Goal: Check status: Check status

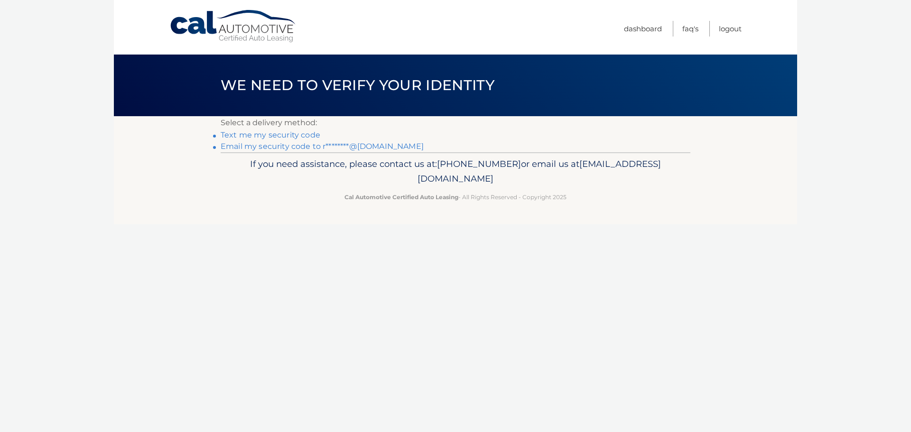
click at [266, 148] on link "Email my security code to r********@[DOMAIN_NAME]" at bounding box center [322, 146] width 203 height 9
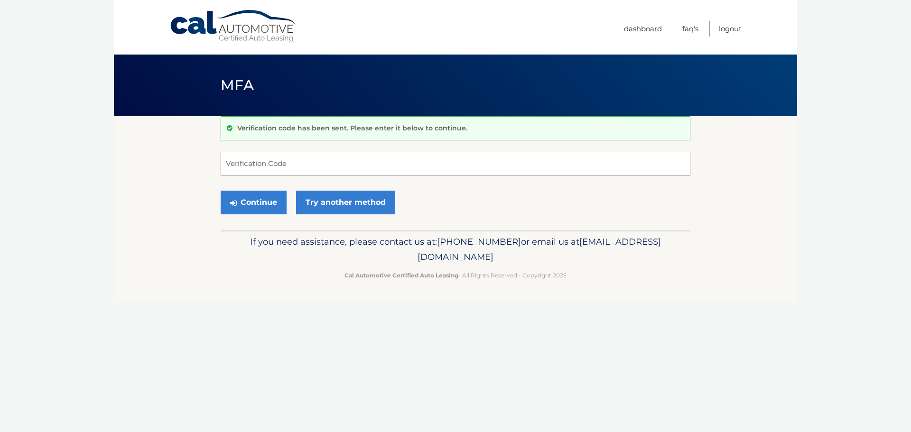
click at [286, 169] on input "Verification Code" at bounding box center [456, 164] width 470 height 24
paste input "181957"
type input "181957"
click at [258, 203] on button "Continue" at bounding box center [254, 203] width 66 height 24
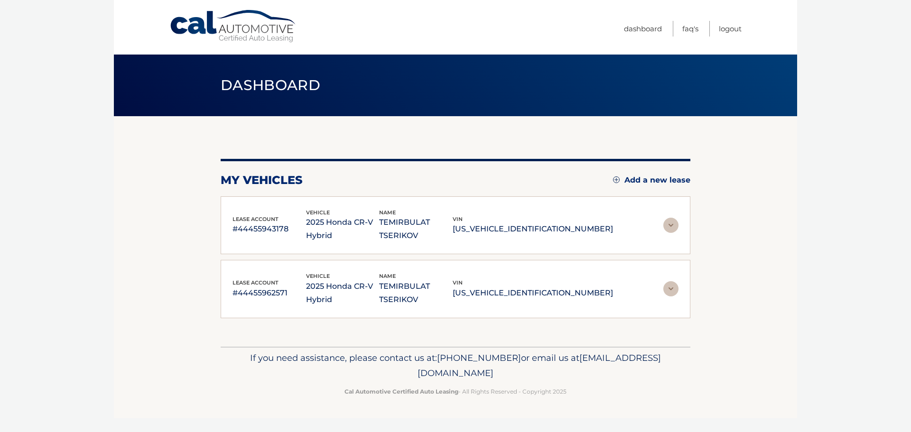
click at [676, 281] on img at bounding box center [670, 288] width 15 height 15
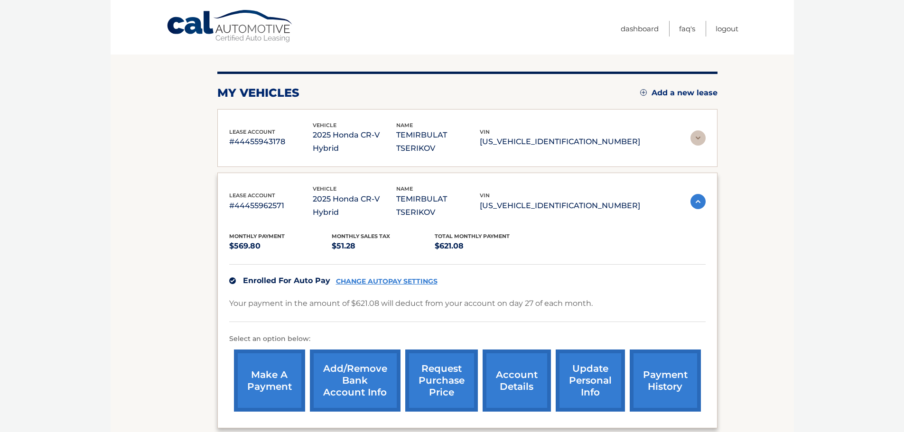
scroll to position [95, 0]
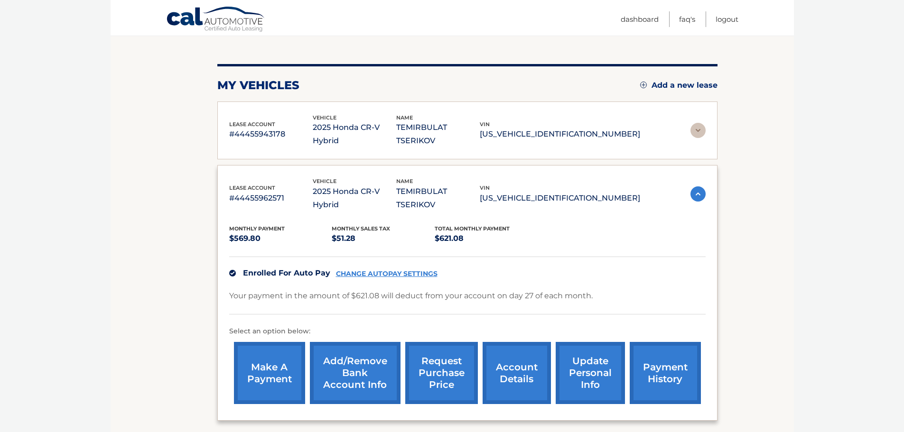
click at [693, 126] on img at bounding box center [697, 130] width 15 height 15
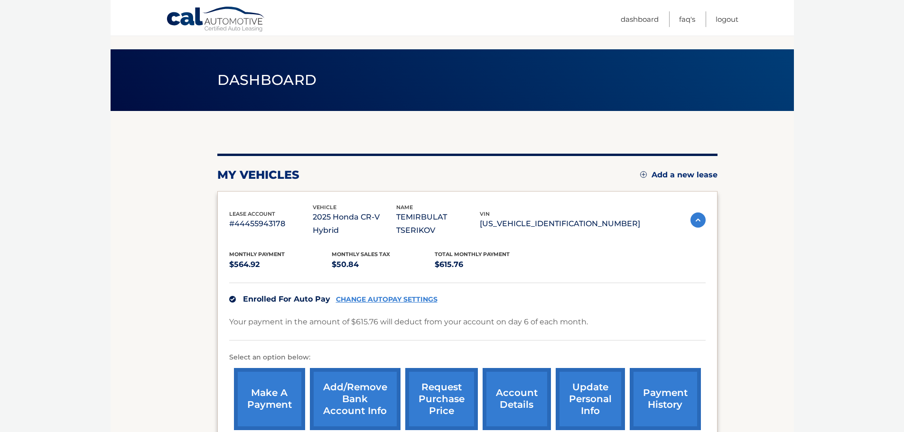
scroll to position [0, 0]
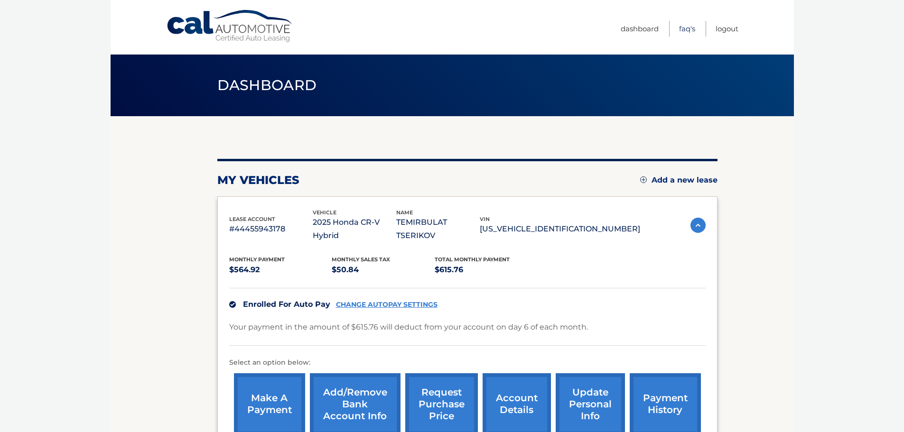
click at [687, 28] on link "FAQ's" at bounding box center [687, 29] width 16 height 16
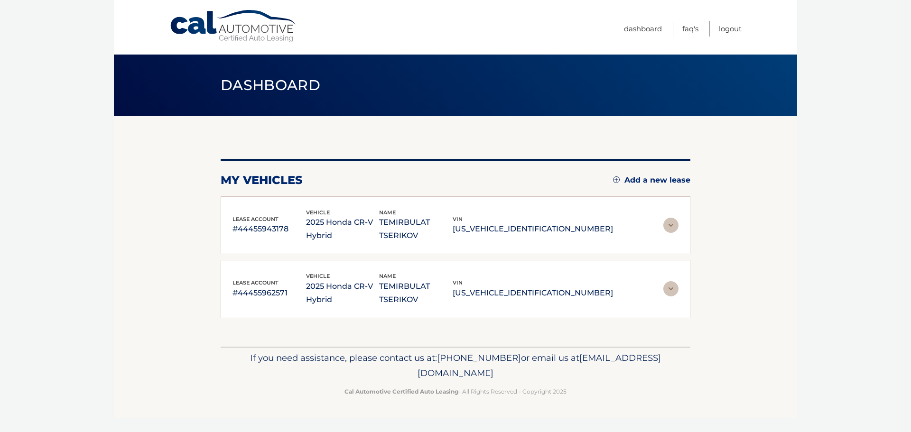
click at [683, 270] on div "lease account #44455962571 vehicle 2025 Honda CR-V Hybrid name TEMIRBULAT TSERI…" at bounding box center [456, 289] width 470 height 58
click at [671, 281] on img at bounding box center [670, 288] width 15 height 15
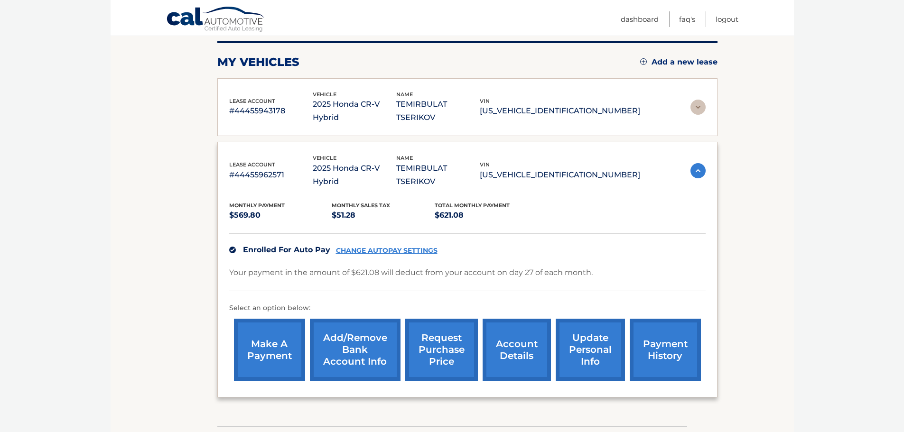
scroll to position [95, 0]
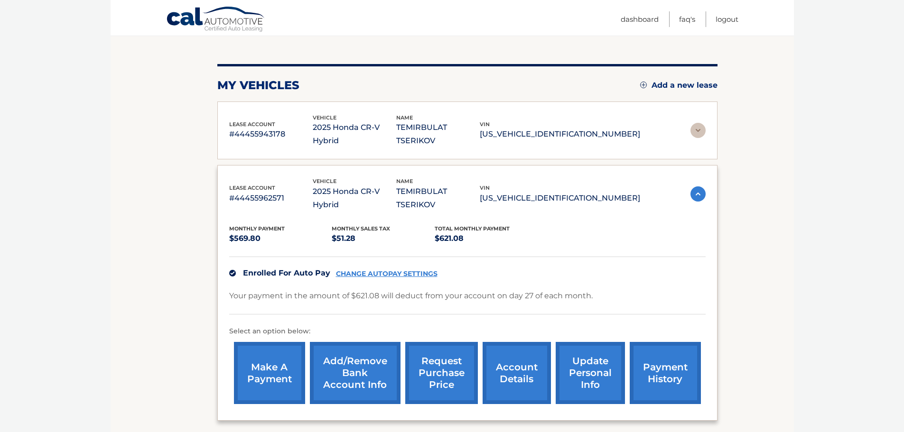
click at [549, 224] on div "Monthly Payment $569.80 Monthly sales Tax $51.28 Total Monthly Payment $621.08" at bounding box center [434, 234] width 411 height 21
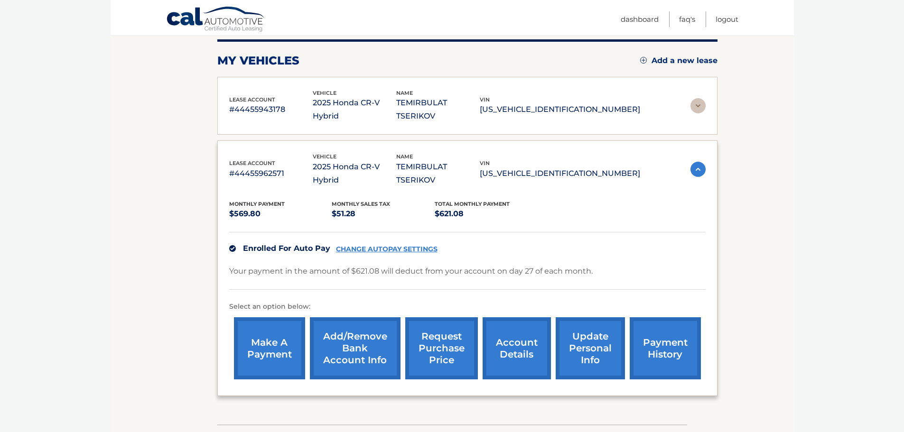
scroll to position [142, 0]
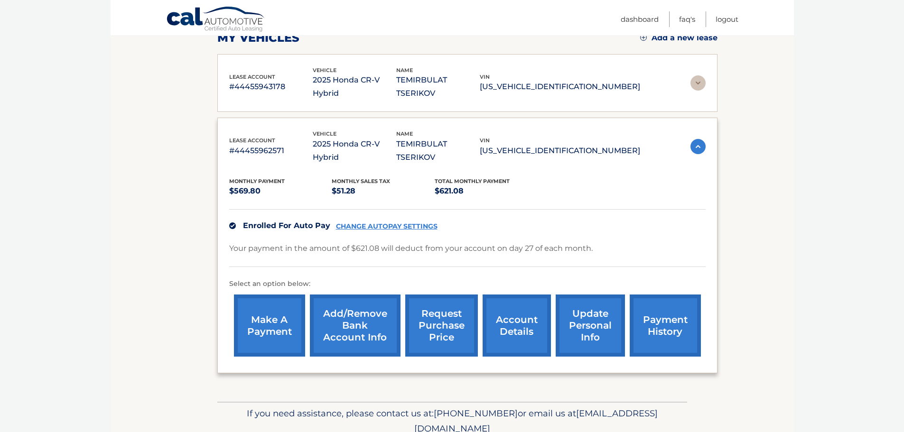
click at [252, 144] on p "#44455962571" at bounding box center [270, 150] width 83 height 13
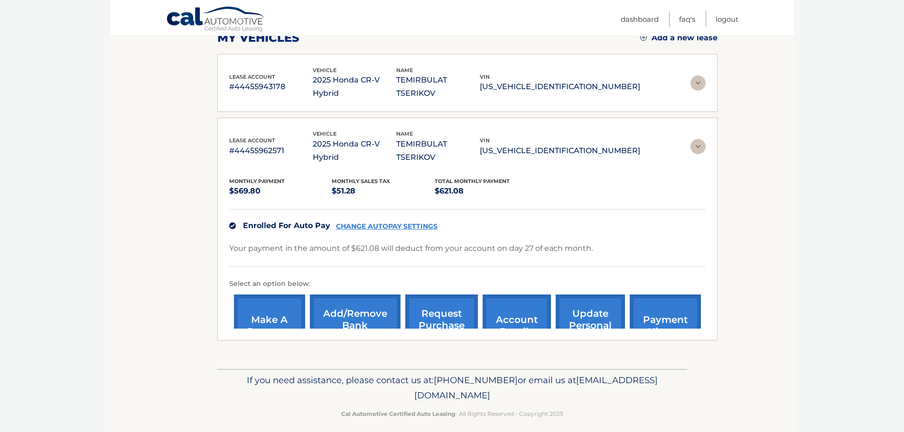
scroll to position [0, 0]
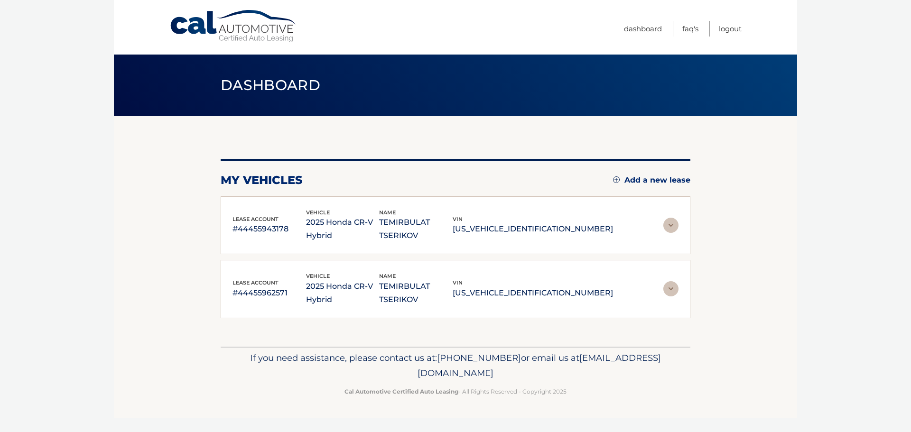
click at [668, 281] on img at bounding box center [670, 288] width 15 height 15
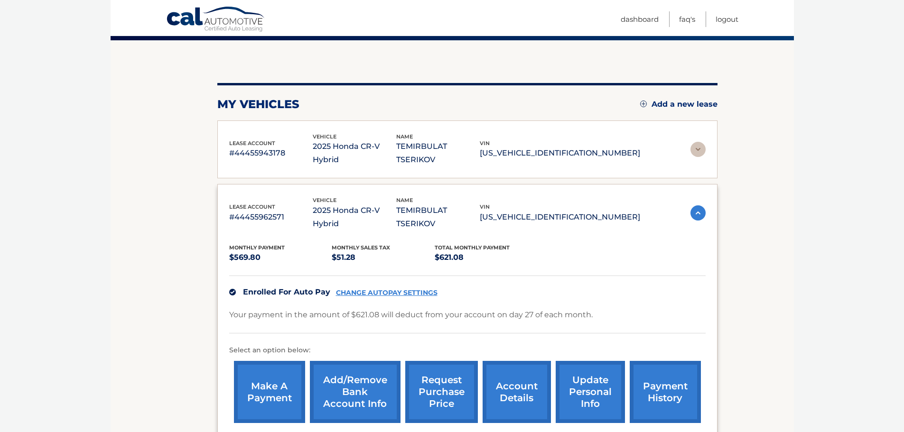
scroll to position [95, 0]
